Goal: Book appointment/travel/reservation

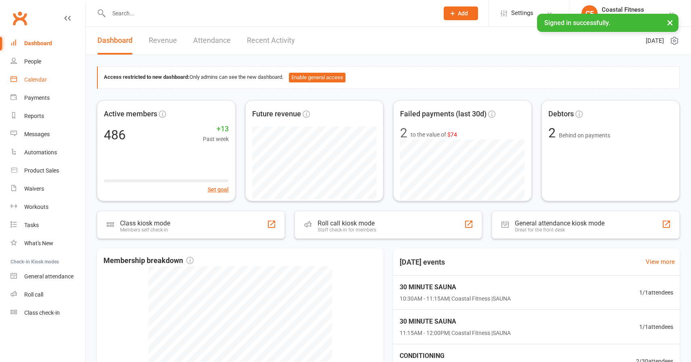
click at [49, 82] on link "Calendar" at bounding box center [48, 80] width 75 height 18
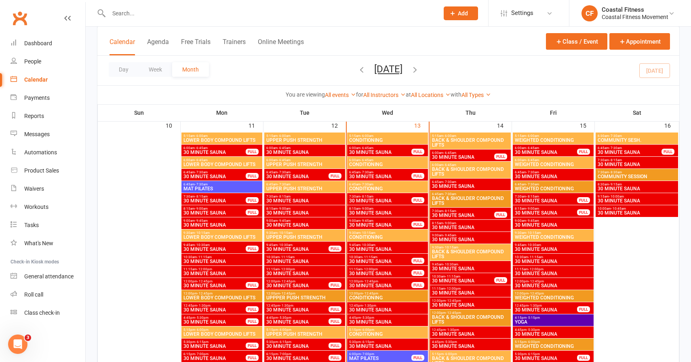
scroll to position [611, 0]
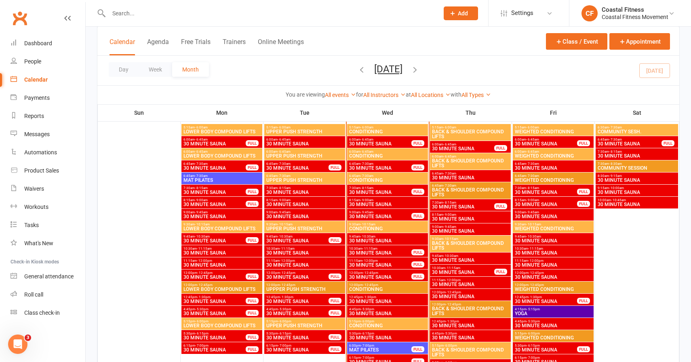
click at [360, 240] on span "30 MINUTE SAUNA" at bounding box center [388, 240] width 78 height 5
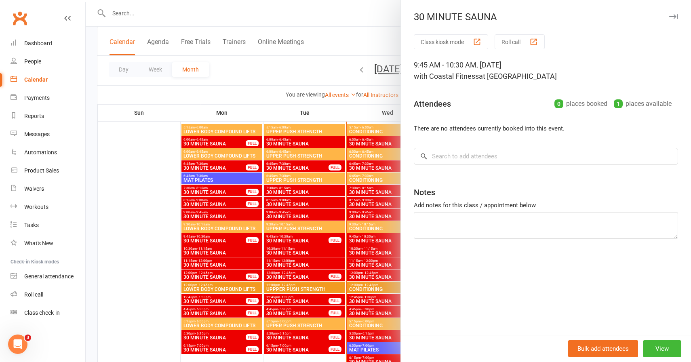
click at [674, 13] on button "button" at bounding box center [673, 17] width 10 height 10
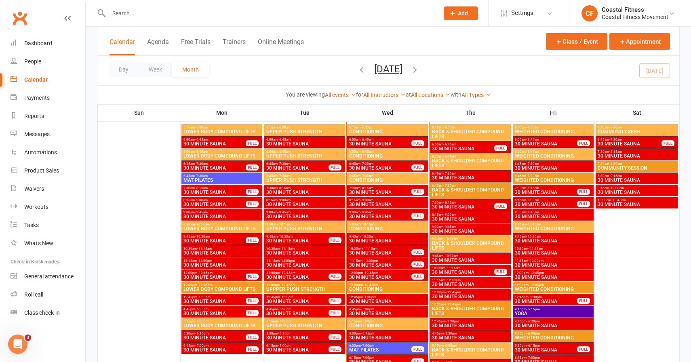
click at [375, 252] on span "30 MINUTE SAUNA" at bounding box center [380, 253] width 63 height 5
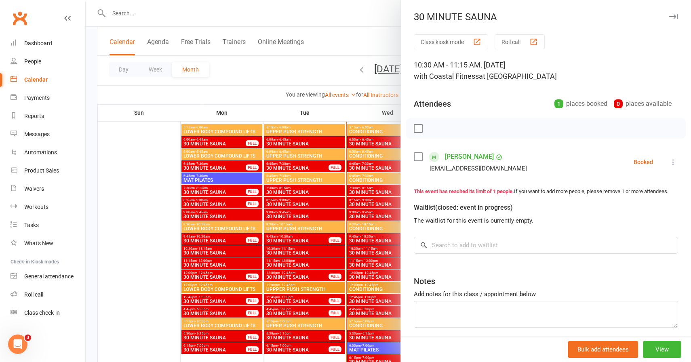
click at [671, 13] on button "button" at bounding box center [673, 17] width 10 height 10
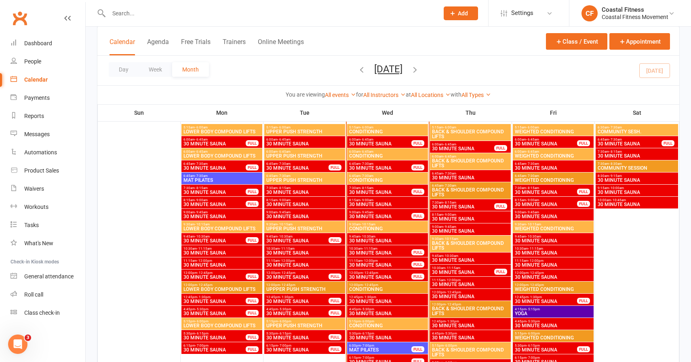
click at [381, 260] on span "11:15am - 12:00pm" at bounding box center [380, 261] width 63 height 4
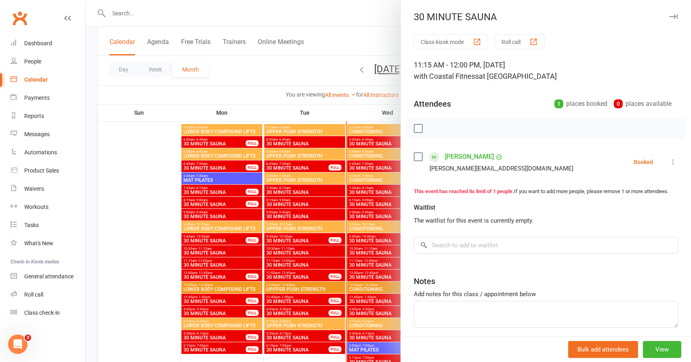
click at [674, 15] on icon "button" at bounding box center [673, 16] width 8 height 5
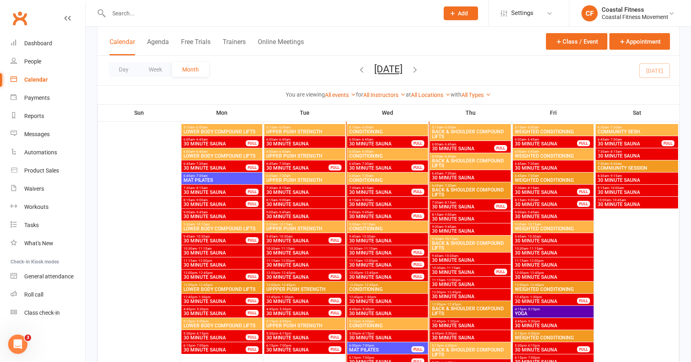
click at [404, 275] on span "30 MINUTE SAUNA" at bounding box center [380, 277] width 63 height 5
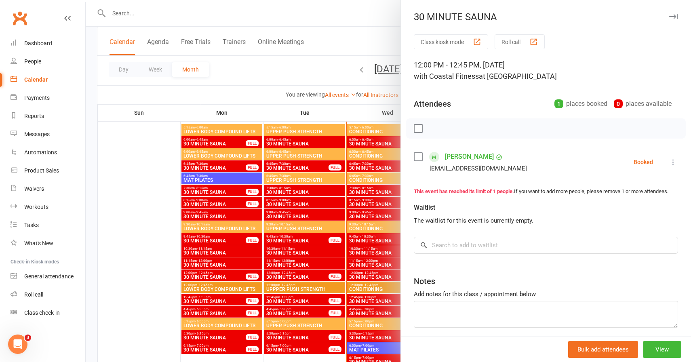
click at [672, 17] on icon "button" at bounding box center [673, 16] width 8 height 5
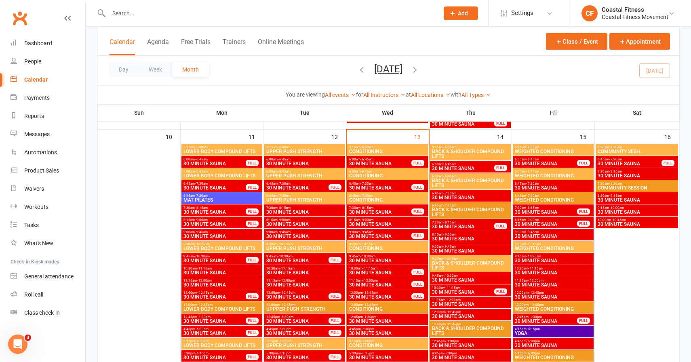
scroll to position [590, 0]
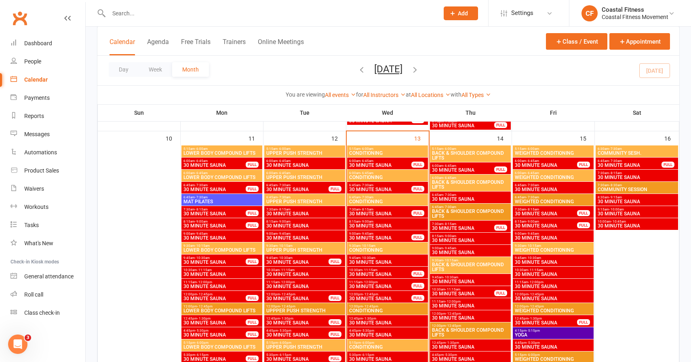
click at [368, 166] on span "30 MINUTE SAUNA" at bounding box center [380, 165] width 63 height 5
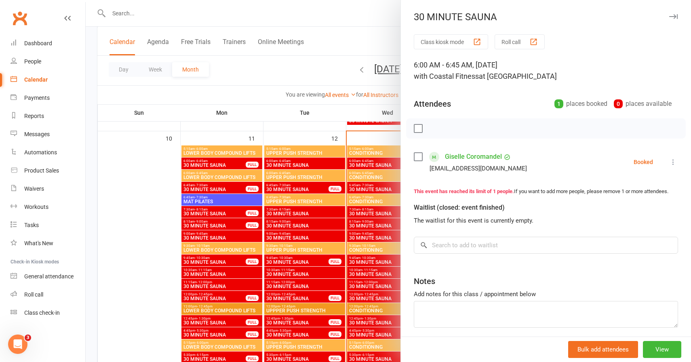
click at [676, 18] on icon "button" at bounding box center [673, 16] width 8 height 5
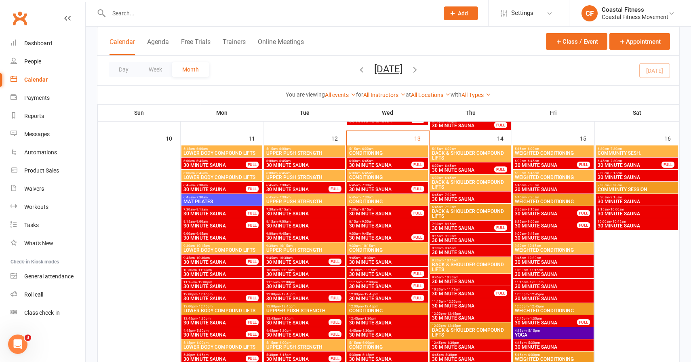
click at [400, 183] on span "6:45am - 7:30am" at bounding box center [380, 185] width 63 height 4
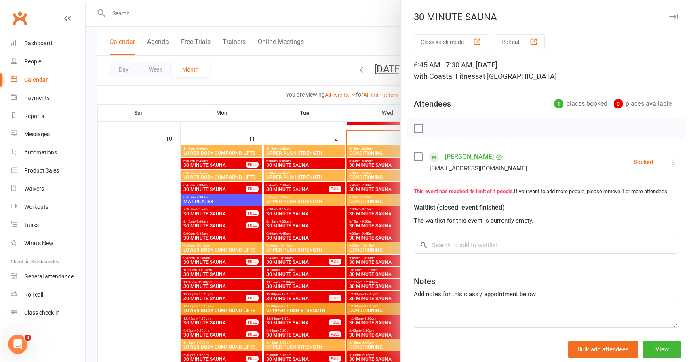
click at [674, 15] on icon "button" at bounding box center [673, 16] width 8 height 5
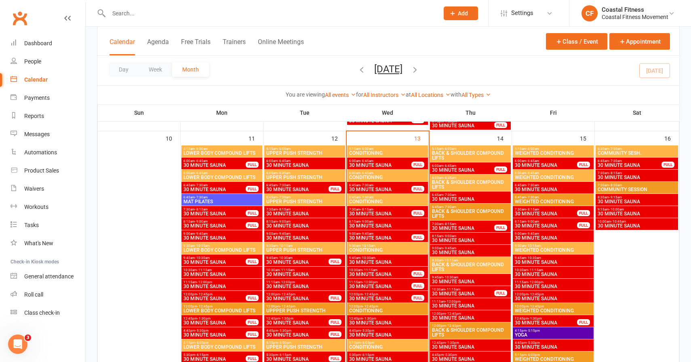
click at [382, 211] on span "30 MINUTE SAUNA" at bounding box center [380, 213] width 63 height 5
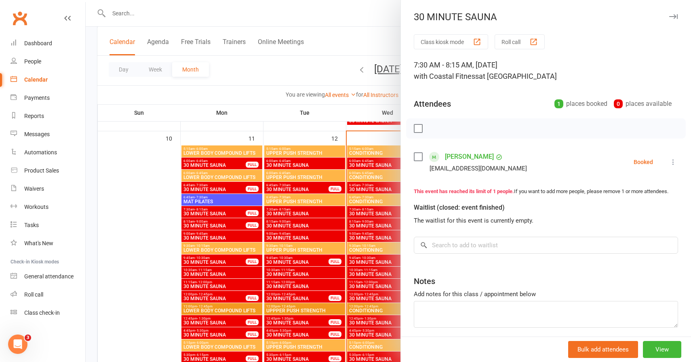
click at [674, 17] on icon "button" at bounding box center [673, 16] width 8 height 5
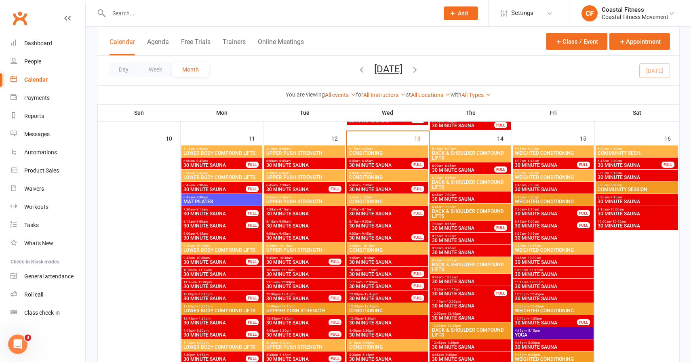
click at [386, 236] on span "30 MINUTE SAUNA" at bounding box center [380, 238] width 63 height 5
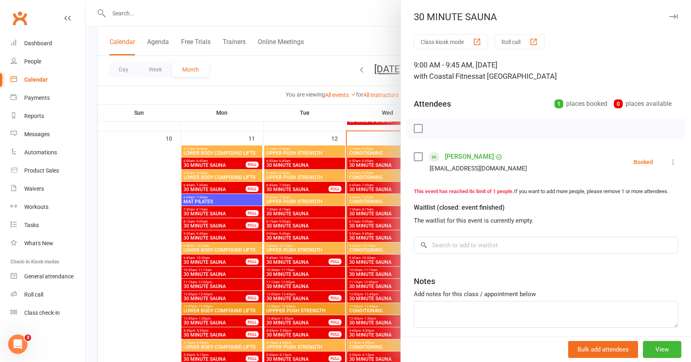
click at [678, 15] on button "button" at bounding box center [673, 17] width 10 height 10
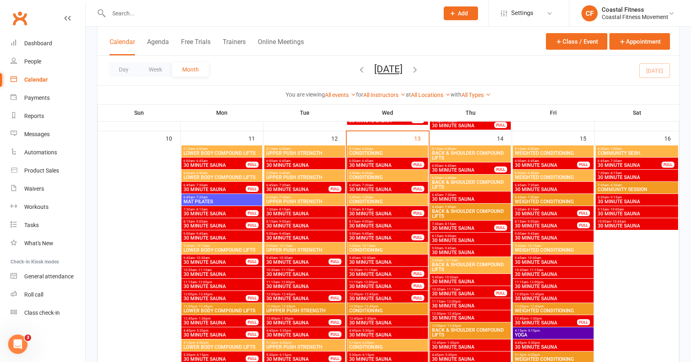
click at [362, 287] on span "30 MINUTE SAUNA" at bounding box center [380, 286] width 63 height 5
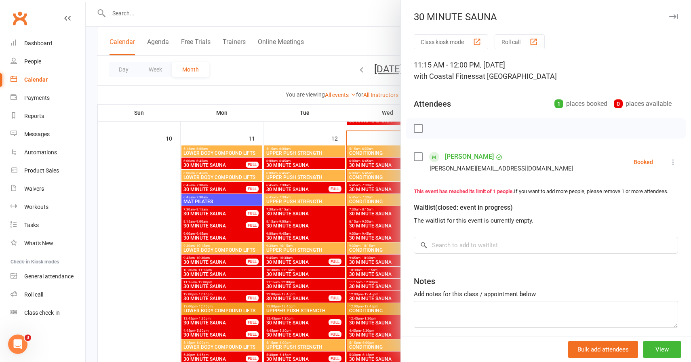
click at [676, 18] on icon "button" at bounding box center [673, 16] width 8 height 5
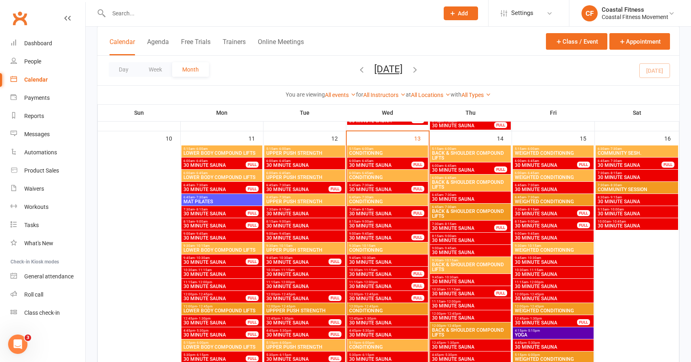
click at [360, 308] on span "CONDITIONING" at bounding box center [388, 310] width 78 height 5
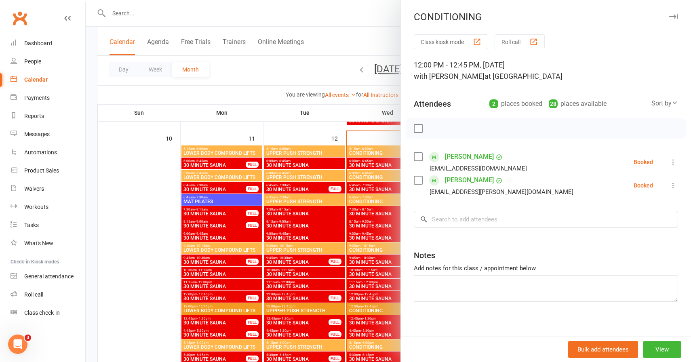
click at [670, 18] on icon "button" at bounding box center [673, 16] width 8 height 5
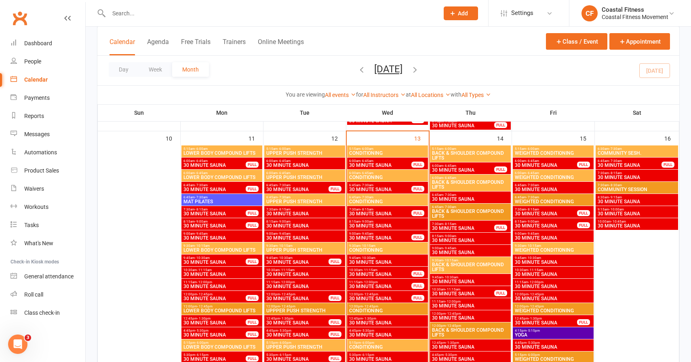
click at [379, 297] on span "30 MINUTE SAUNA" at bounding box center [380, 298] width 63 height 5
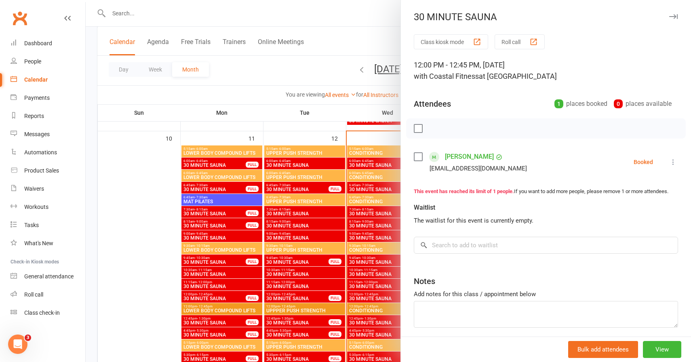
click at [673, 19] on button "button" at bounding box center [673, 17] width 10 height 10
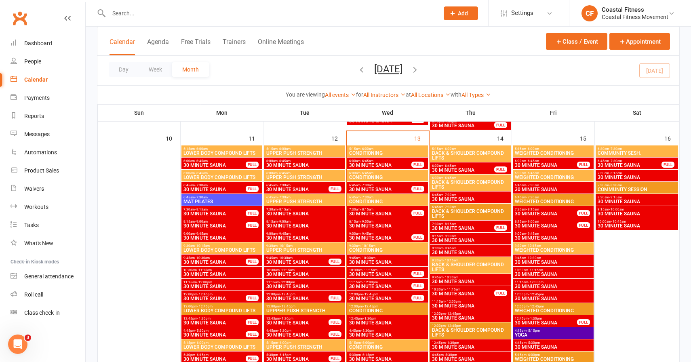
click at [364, 279] on div "11:15am - 12:00pm 30 MINUTE SAUNA FULL" at bounding box center [387, 285] width 81 height 12
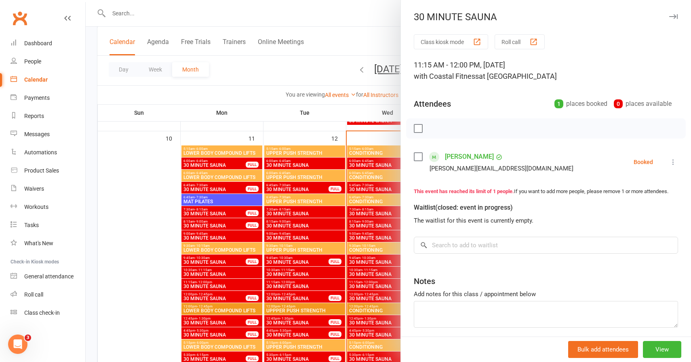
click at [675, 16] on icon "button" at bounding box center [673, 16] width 8 height 5
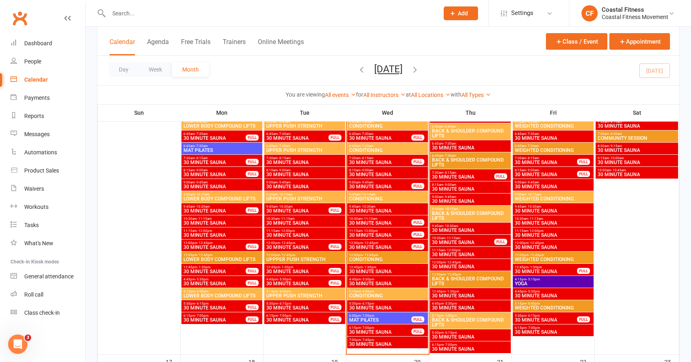
scroll to position [642, 0]
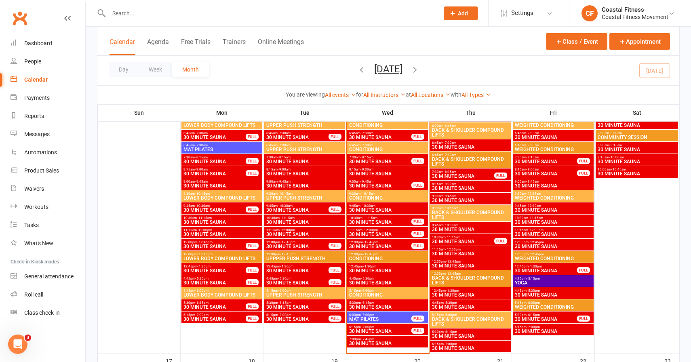
click at [356, 290] on span "5:15pm - 6:00pm" at bounding box center [388, 291] width 78 height 4
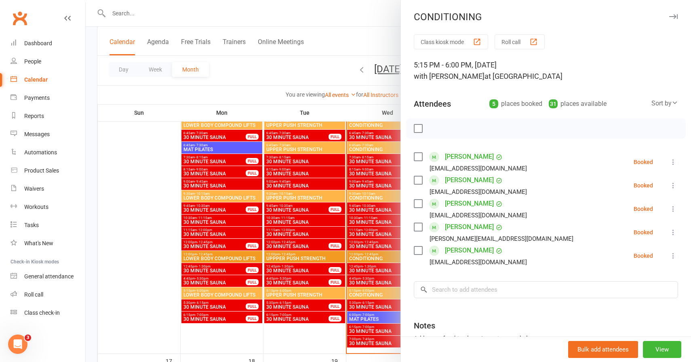
click at [677, 16] on button "button" at bounding box center [673, 17] width 10 height 10
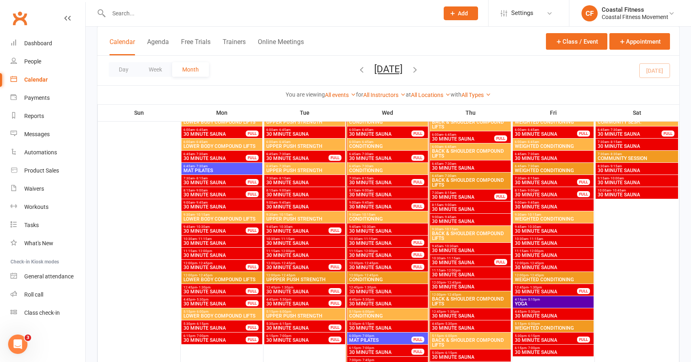
scroll to position [620, 0]
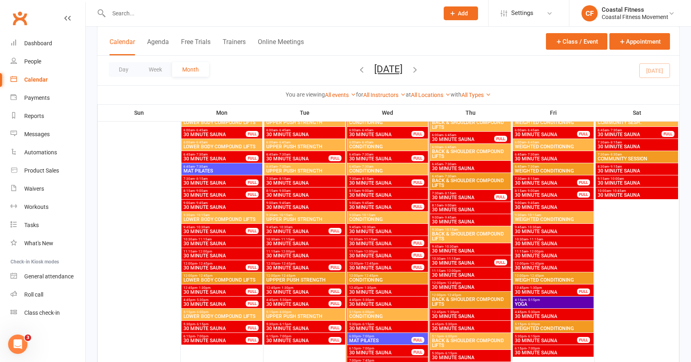
click at [357, 276] on span "12:00pm - 12:45pm" at bounding box center [388, 276] width 78 height 4
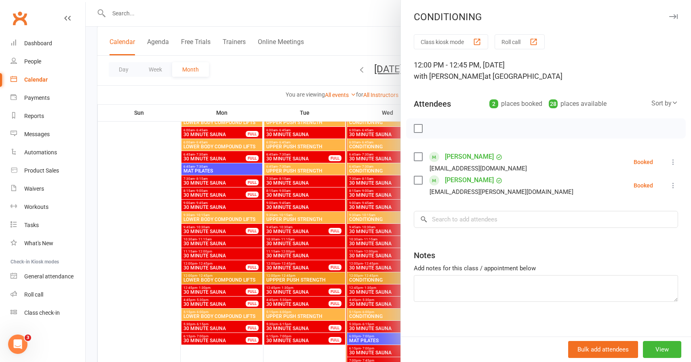
click at [675, 15] on icon "button" at bounding box center [673, 16] width 8 height 5
